Goal: Task Accomplishment & Management: Use online tool/utility

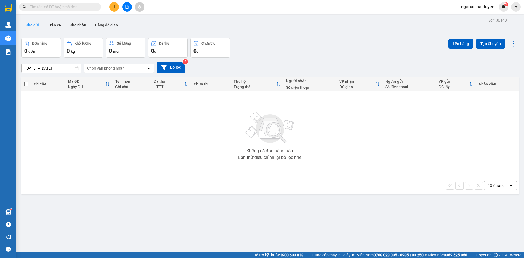
click at [54, 27] on button "Trên xe" at bounding box center [54, 25] width 22 height 13
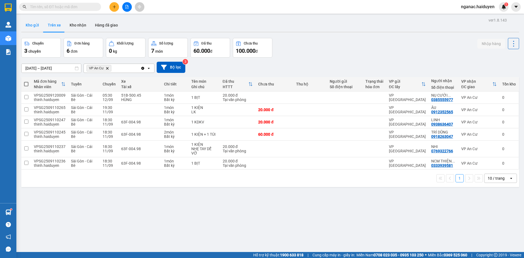
click at [29, 23] on button "Kho gửi" at bounding box center [32, 25] width 22 height 13
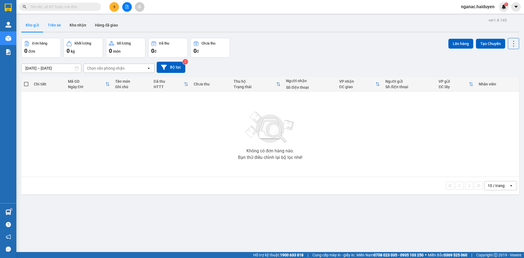
click at [56, 27] on button "Trên xe" at bounding box center [54, 25] width 22 height 13
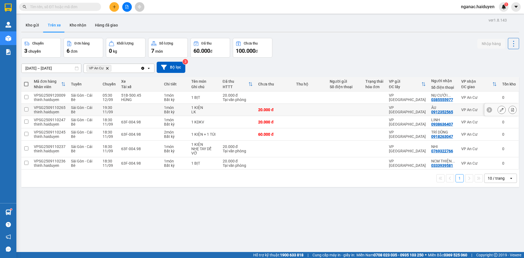
click at [26, 110] on input "checkbox" at bounding box center [26, 109] width 4 height 4
checkbox input "true"
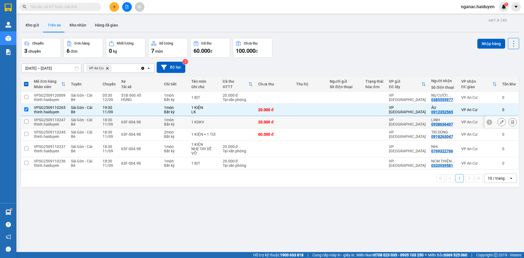
click at [26, 121] on input "checkbox" at bounding box center [26, 122] width 4 height 4
checkbox input "true"
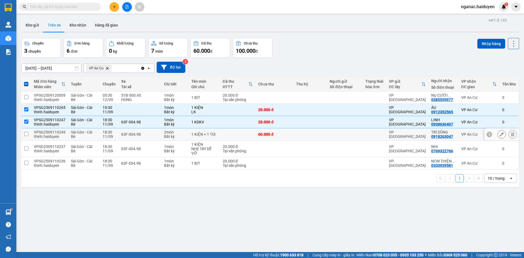
click at [26, 135] on input "checkbox" at bounding box center [26, 134] width 4 height 4
checkbox input "true"
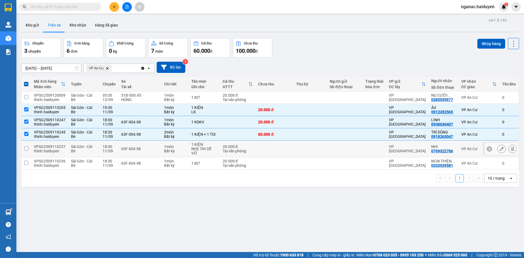
click at [26, 147] on input "checkbox" at bounding box center [26, 148] width 4 height 4
checkbox input "true"
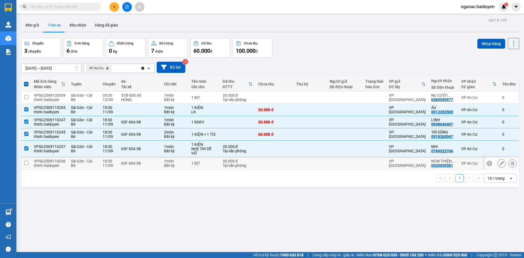
click at [26, 161] on input "checkbox" at bounding box center [26, 163] width 4 height 4
checkbox input "true"
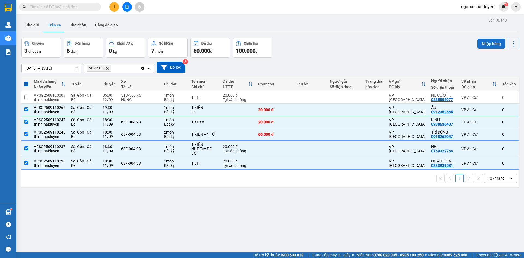
click at [481, 45] on button "Nhập hàng" at bounding box center [492, 44] width 28 height 10
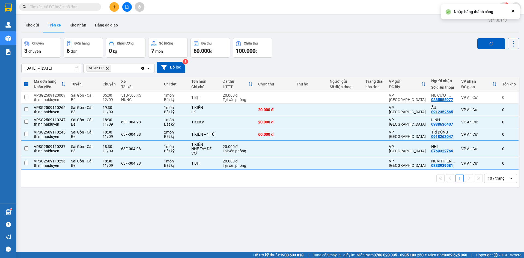
checkbox input "false"
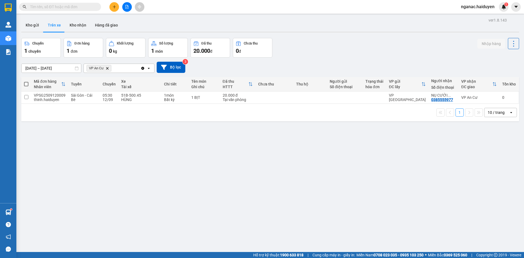
click at [477, 7] on span "nganac.haiduyen" at bounding box center [478, 6] width 42 height 7
click at [470, 18] on span "Đăng xuất" at bounding box center [481, 17] width 30 height 6
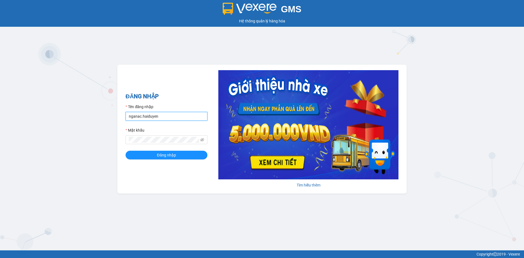
click at [173, 116] on input "nganac.haiduyen" at bounding box center [167, 116] width 82 height 9
type input "anac.haiduyen"
click at [151, 156] on button "Đăng nhập" at bounding box center [167, 155] width 82 height 9
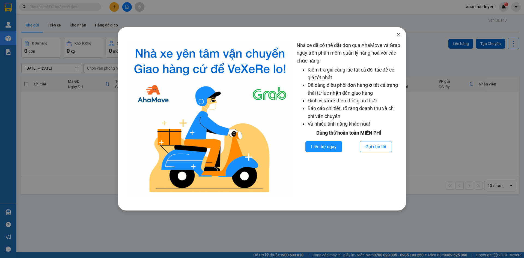
click at [397, 36] on icon "close" at bounding box center [398, 34] width 4 height 4
